Goal: Task Accomplishment & Management: Use online tool/utility

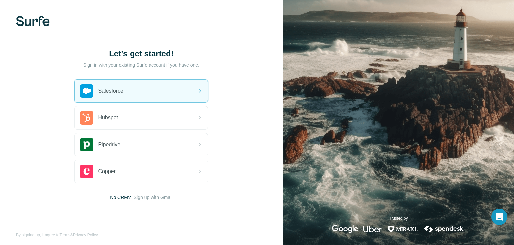
click at [167, 90] on div "Salesforce" at bounding box center [141, 90] width 133 height 23
click at [113, 94] on span "Salesforce" at bounding box center [110, 91] width 25 height 8
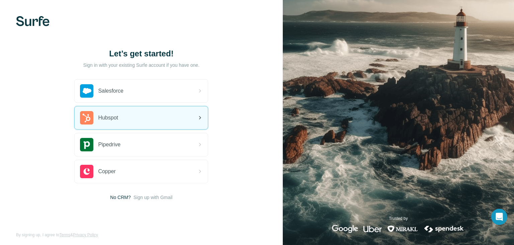
click at [188, 109] on div "Hubspot" at bounding box center [141, 117] width 133 height 23
